Goal: Transaction & Acquisition: Purchase product/service

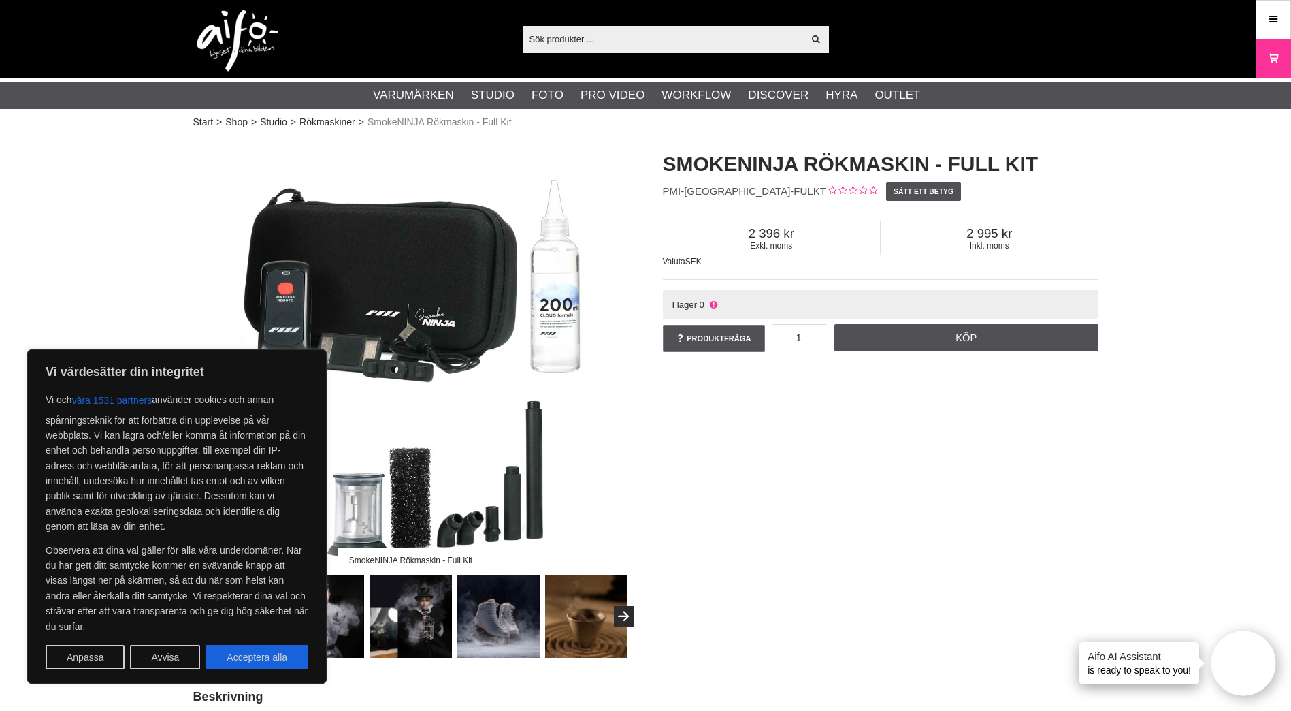
click at [821, 414] on div "SmokeNINJA Rökmaskin - Full Kit SmokeNINJA Rökmaskin - Full Kit PMI-[GEOGRAPHIC…" at bounding box center [645, 396] width 939 height 521
click at [272, 655] on button "Acceptera alla" at bounding box center [257, 657] width 103 height 25
checkbox input "true"
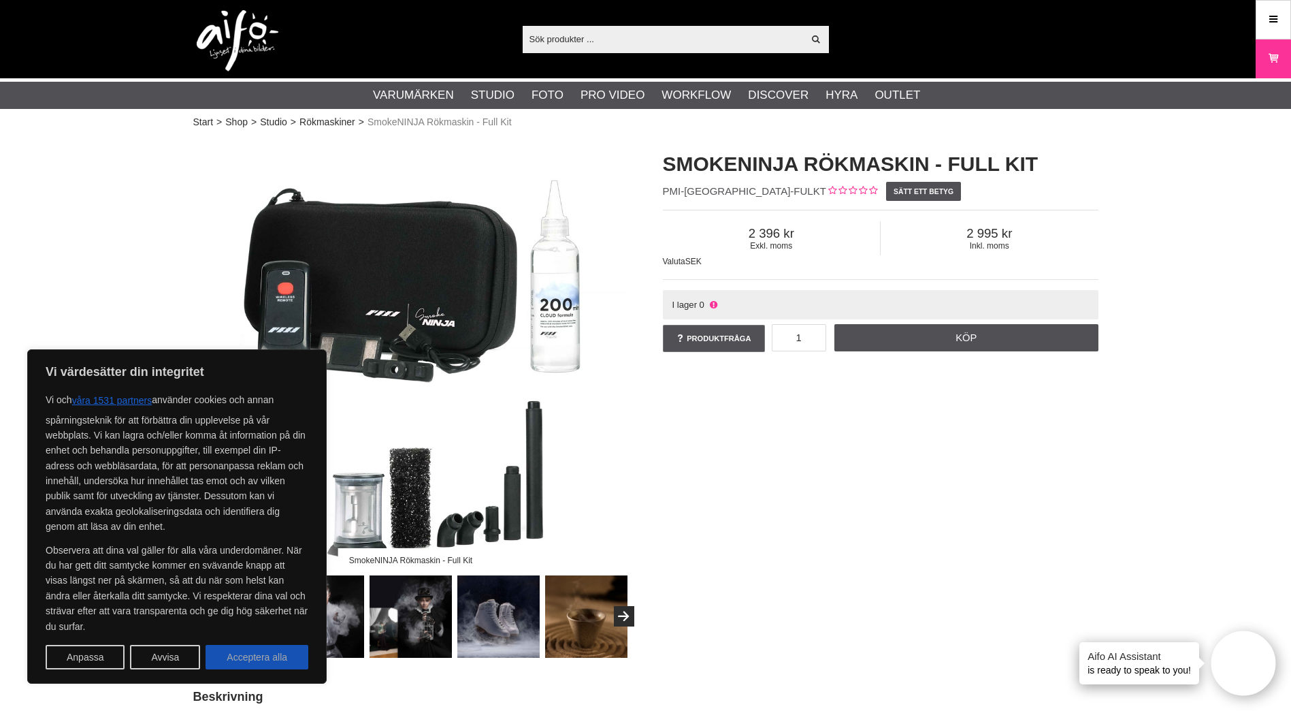
checkbox input "true"
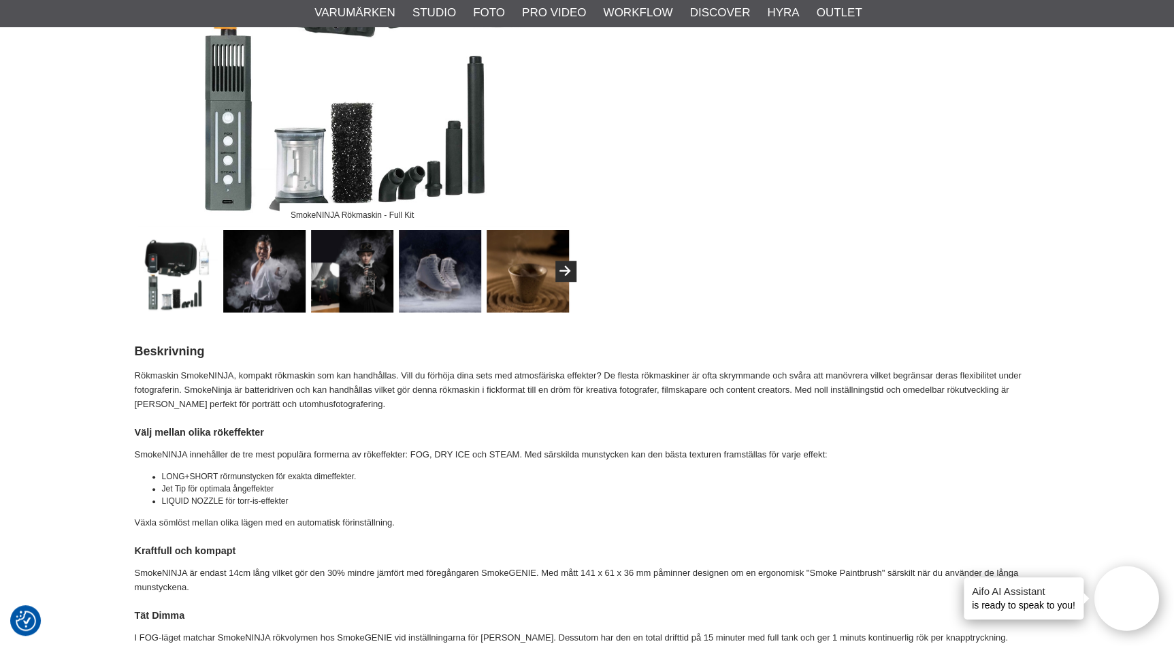
scroll to position [223, 0]
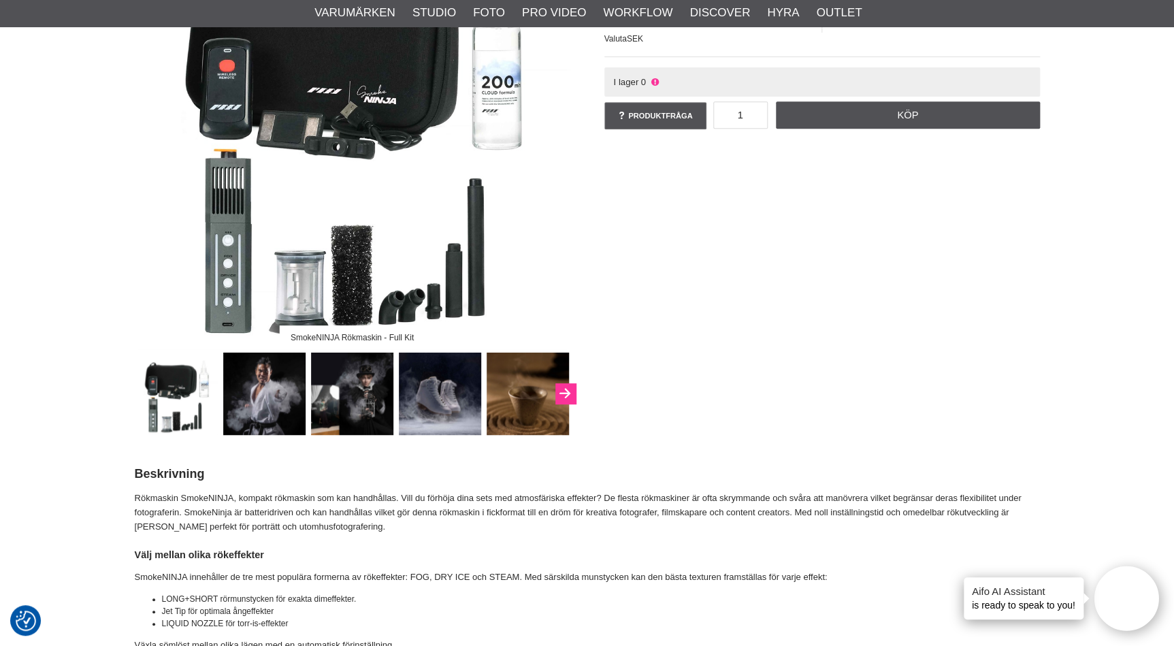
click at [564, 389] on button "Next" at bounding box center [565, 393] width 20 height 20
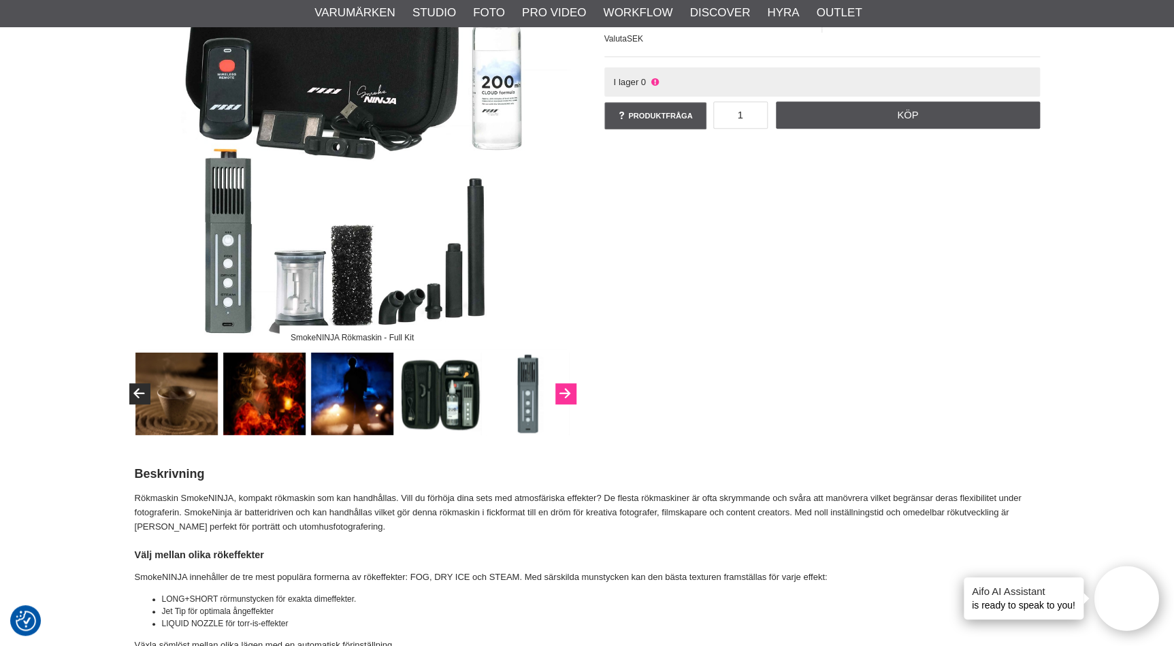
click at [564, 389] on icon "Next" at bounding box center [565, 394] width 16 height 12
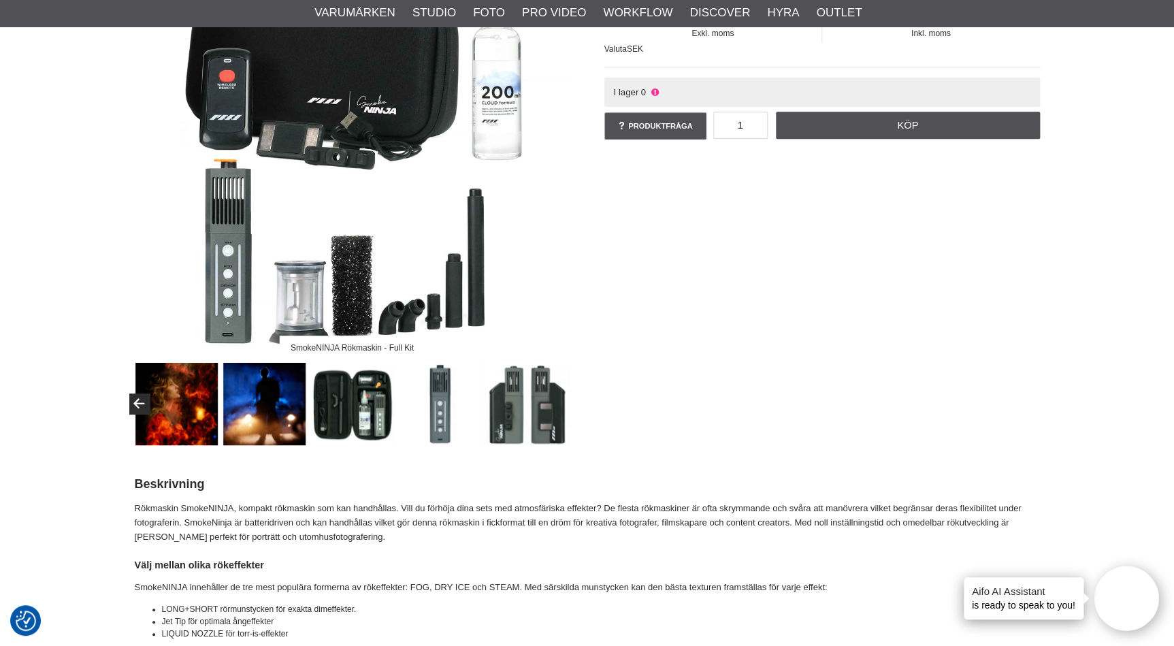
scroll to position [0, 0]
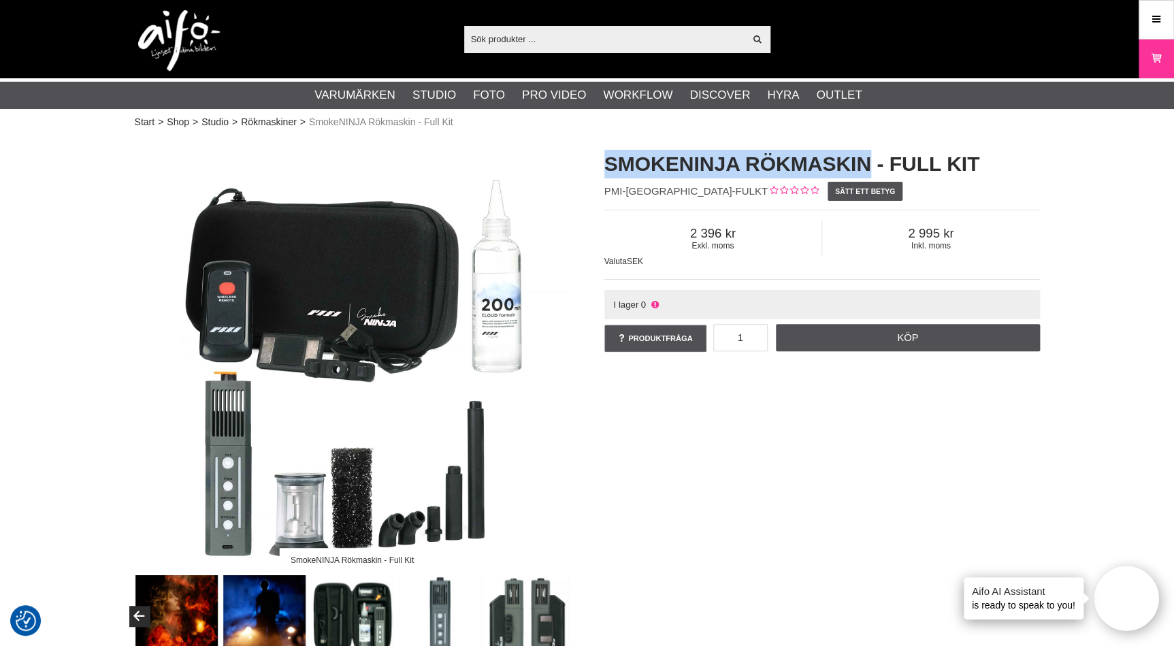
drag, startPoint x: 607, startPoint y: 162, endPoint x: 869, endPoint y: 159, distance: 262.1
click at [869, 159] on h1 "SmokeNINJA Rökmaskin - Full Kit" at bounding box center [822, 164] width 436 height 29
copy h1 "SmokeNINJA Rökmaskin"
